Goal: Task Accomplishment & Management: Manage account settings

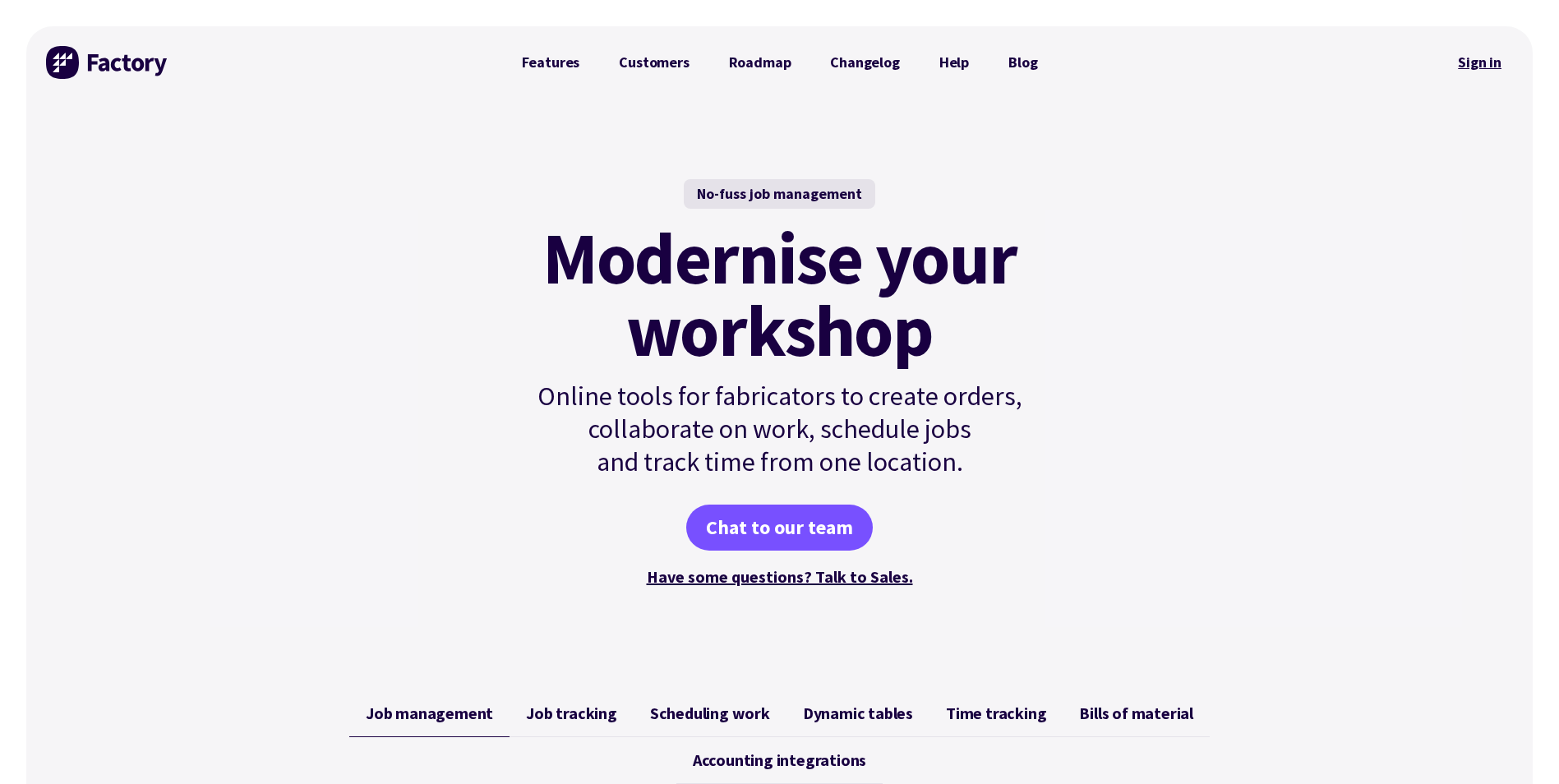
click at [1466, 65] on link "Sign in" at bounding box center [1480, 62] width 66 height 38
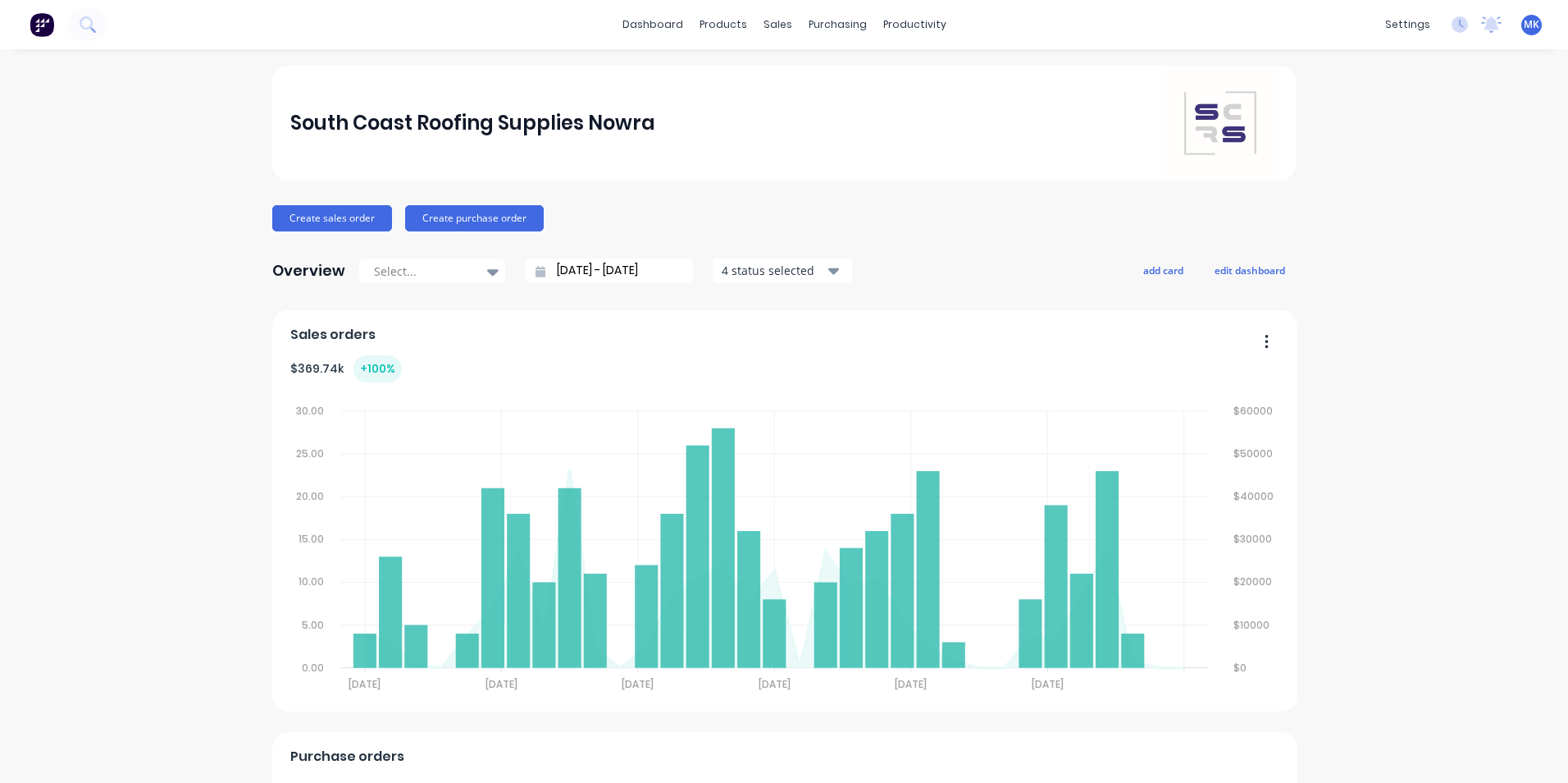
click at [1508, 30] on div "settings No new notifications Mark all as read You have no notifications MK Sou…" at bounding box center [1471, 24] width 191 height 25
click at [1524, 30] on span "MK" at bounding box center [1531, 24] width 16 height 15
click at [1401, 208] on button "Sign out" at bounding box center [1431, 206] width 217 height 33
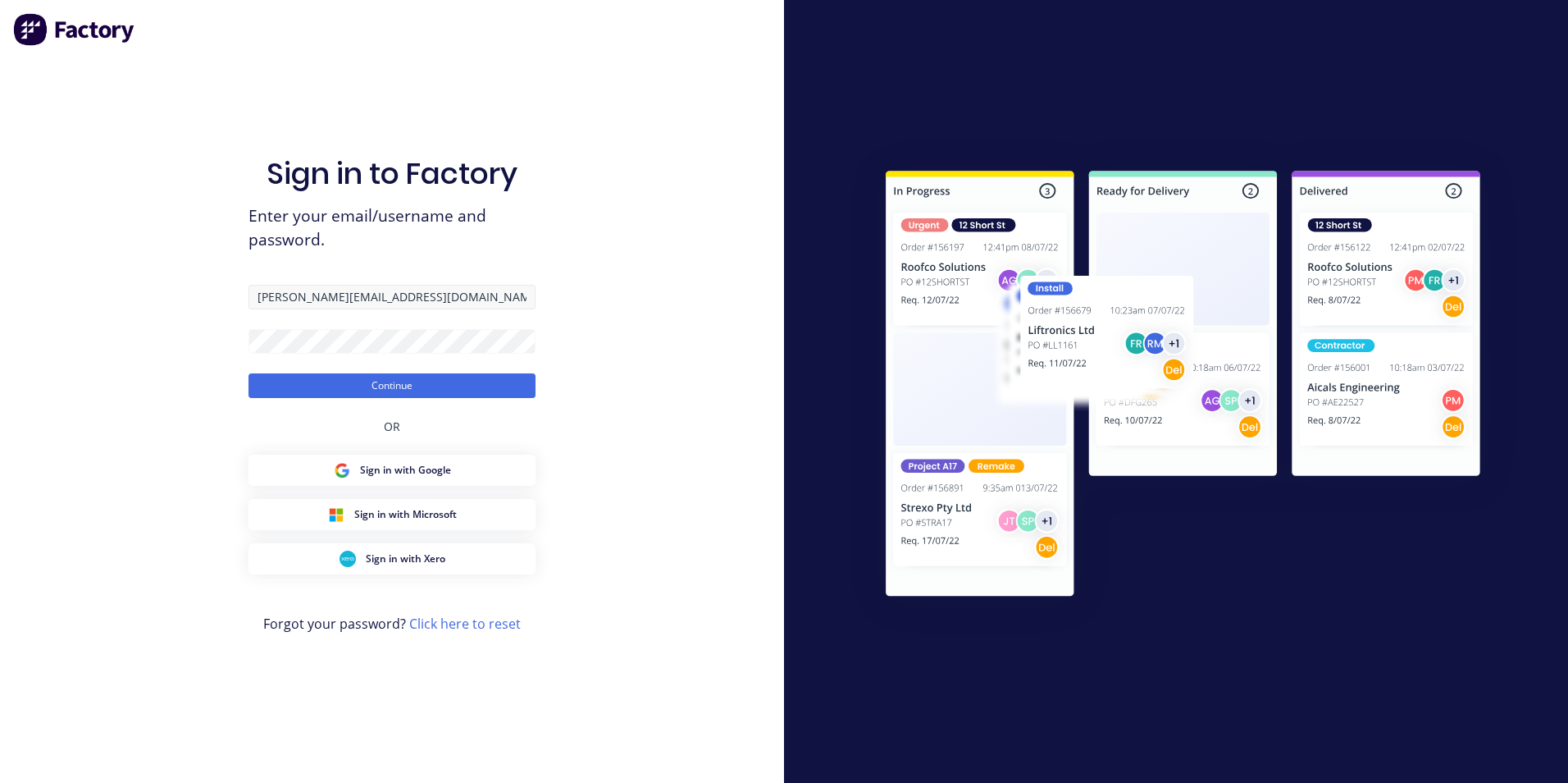
type input "Info+shoalhaven@scrs.net.au"
click at [424, 391] on button "Continue" at bounding box center [391, 386] width 287 height 25
